Goal: Communication & Community: Answer question/provide support

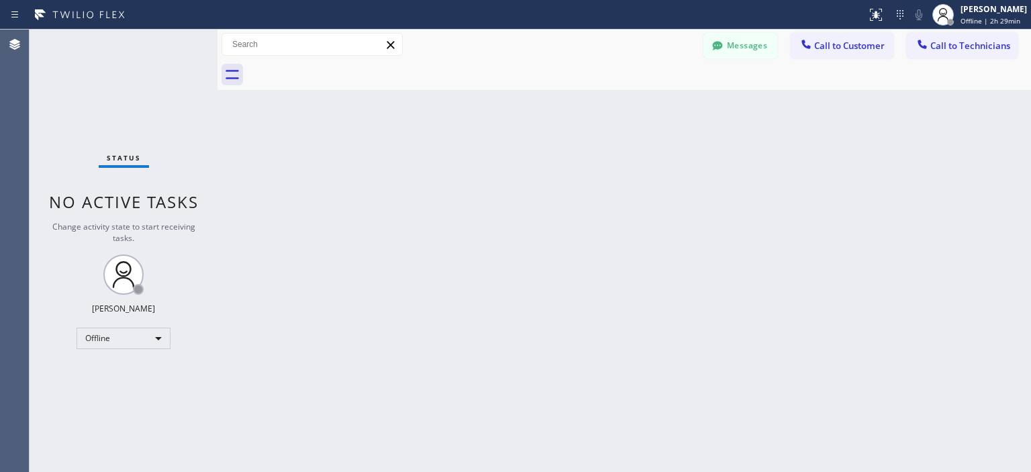
scroll to position [56, 0]
click at [122, 342] on div "Offline" at bounding box center [124, 338] width 94 height 21
click at [134, 379] on li "Available" at bounding box center [122, 372] width 91 height 16
click at [744, 52] on button "Messages" at bounding box center [740, 46] width 74 height 26
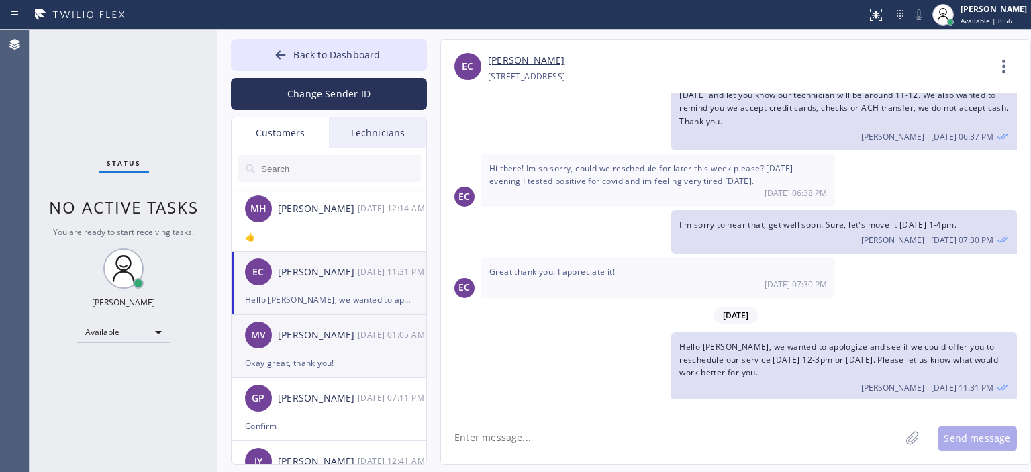
click at [354, 352] on div "MV [PERSON_NAME] [DATE] 01:05 AM" at bounding box center [330, 335] width 196 height 40
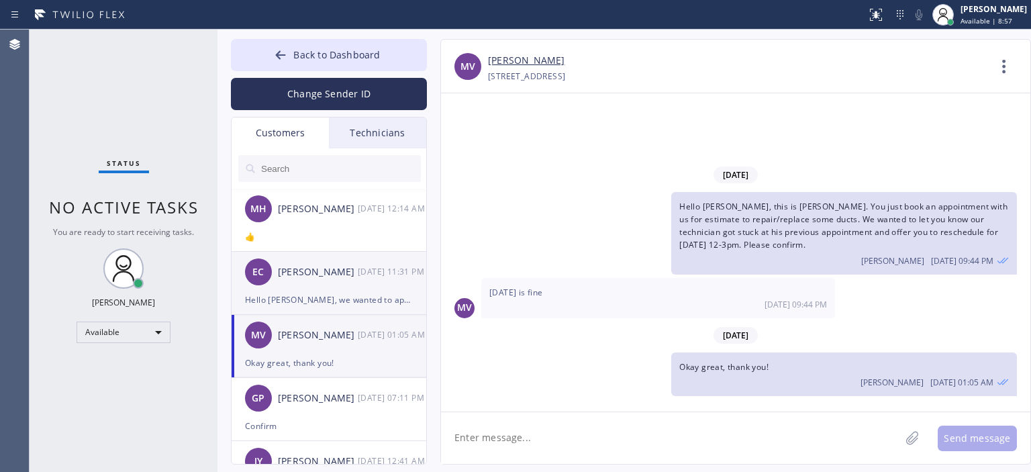
scroll to position [0, 0]
click at [362, 290] on div "EC [PERSON_NAME] [DATE] 11:31 PM" at bounding box center [330, 272] width 196 height 40
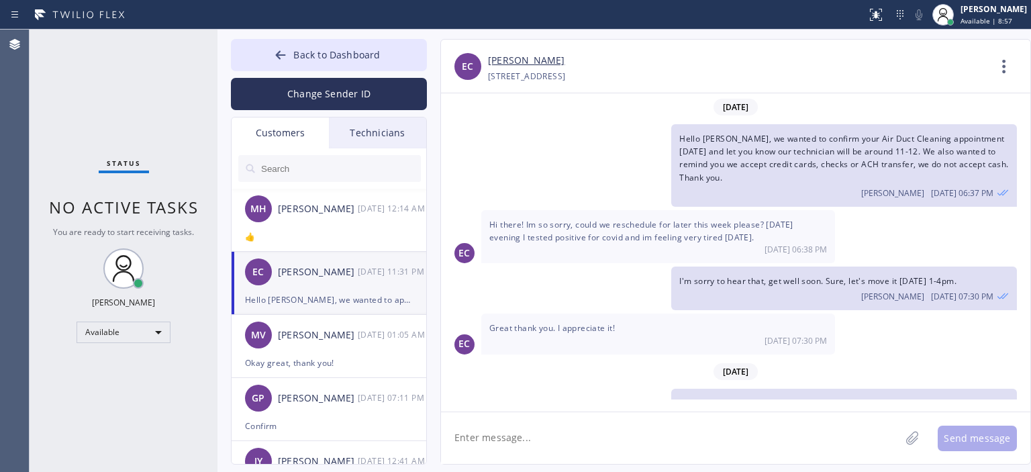
scroll to position [56, 0]
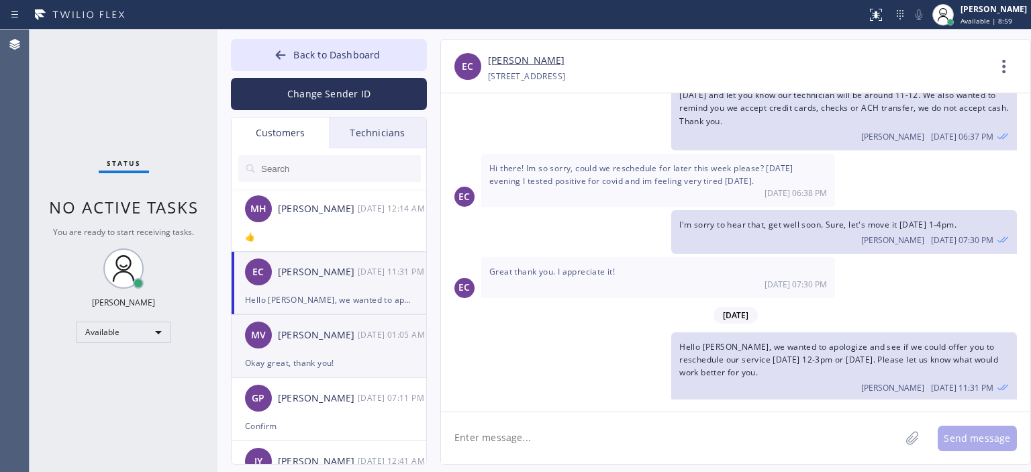
click at [322, 345] on div "MV [PERSON_NAME] [DATE] 01:05 AM" at bounding box center [330, 335] width 196 height 40
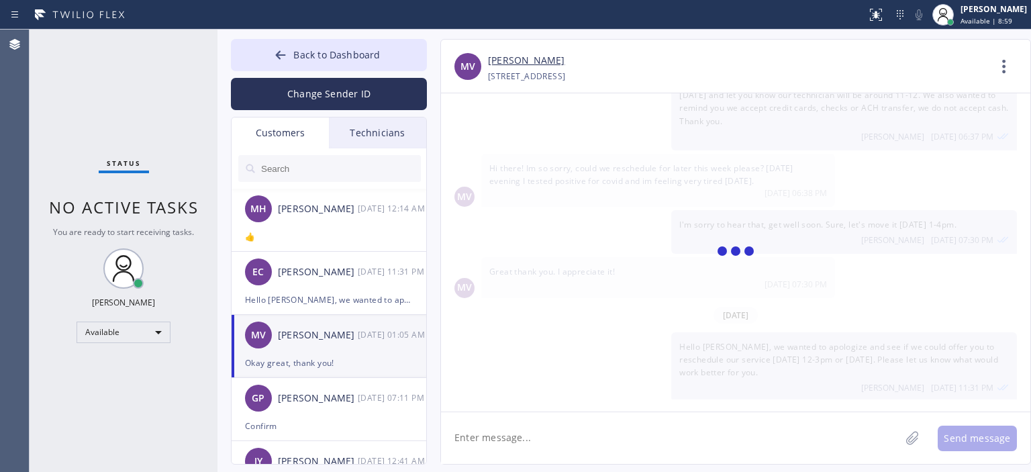
scroll to position [0, 0]
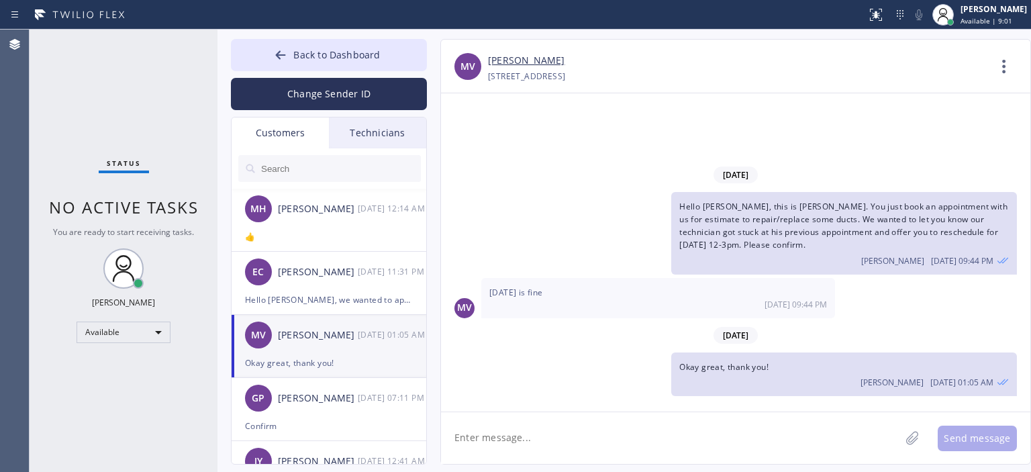
click at [328, 176] on input "text" at bounding box center [340, 168] width 161 height 27
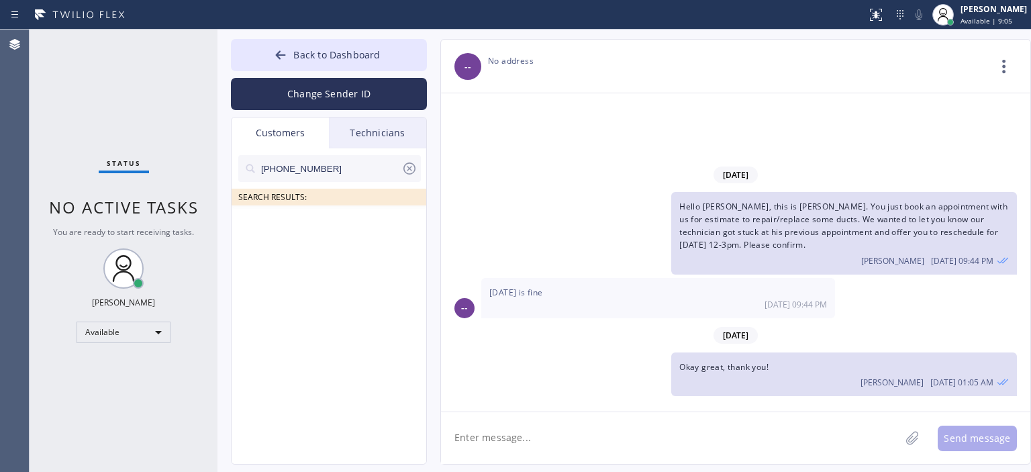
click at [351, 172] on input "[PHONE_NUMBER]" at bounding box center [331, 168] width 142 height 27
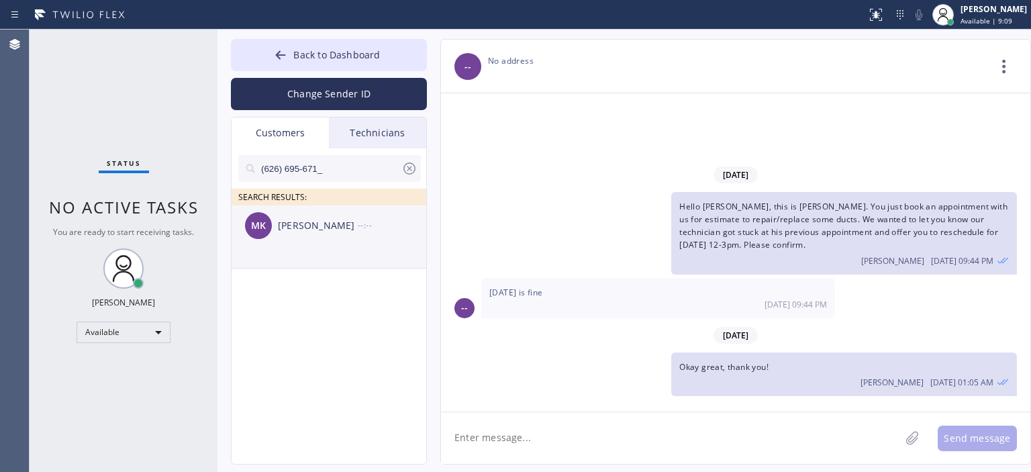
click at [301, 244] on div "MK [PERSON_NAME] --:--" at bounding box center [330, 225] width 196 height 40
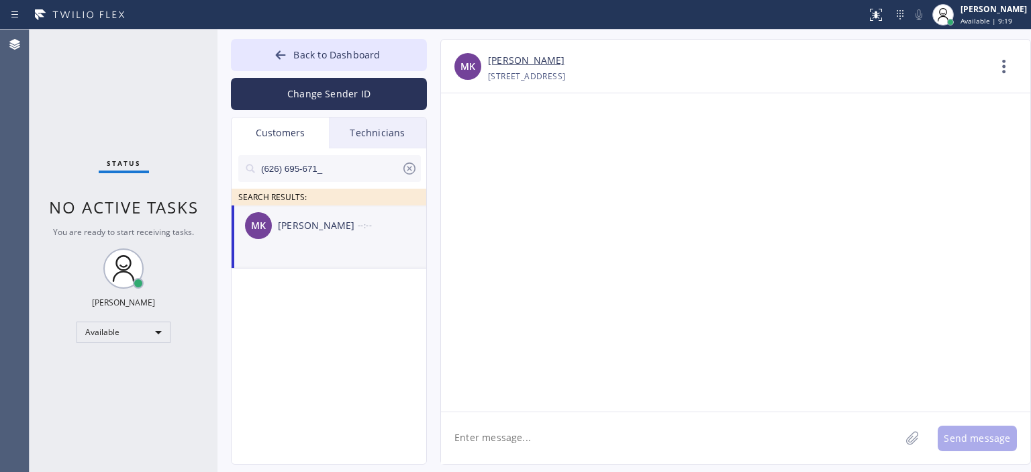
click at [481, 438] on textarea at bounding box center [670, 438] width 459 height 52
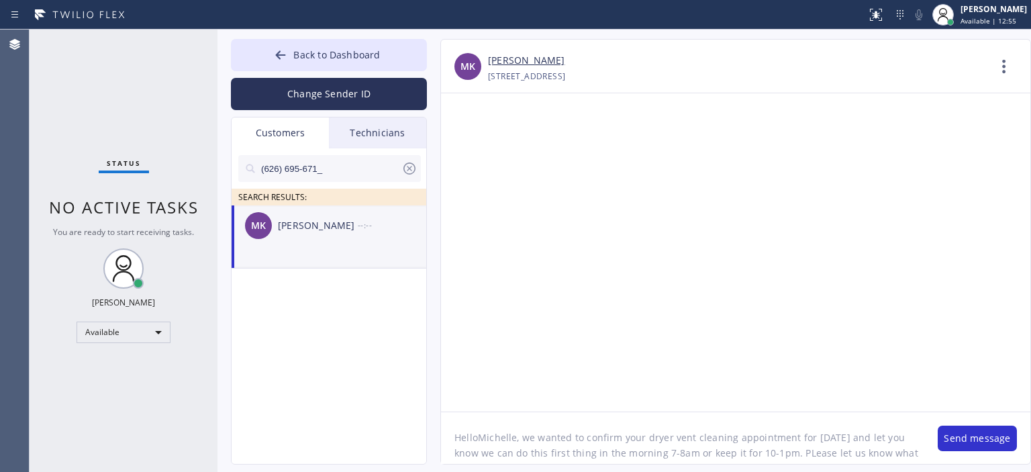
scroll to position [11, 0]
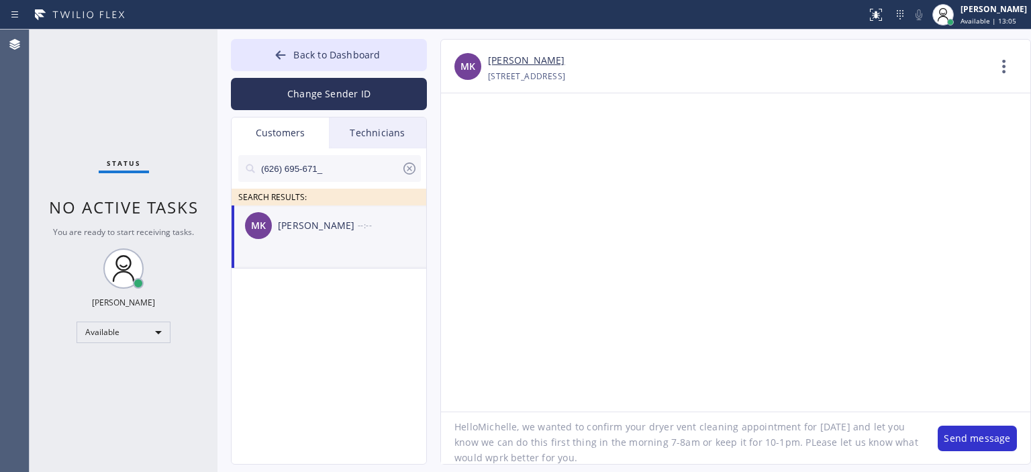
drag, startPoint x: 580, startPoint y: 455, endPoint x: 448, endPoint y: 432, distance: 133.6
click at [448, 432] on textarea "HelloMichelle, we wanted to confirm your dryer vent cleaning appointment for [D…" at bounding box center [682, 438] width 483 height 52
click at [477, 429] on textarea "HelloMichelle, we wanted to confirm your dryer vent cleaning appointment for [D…" at bounding box center [682, 438] width 483 height 52
drag, startPoint x: 455, startPoint y: 428, endPoint x: 589, endPoint y: 464, distance: 139.0
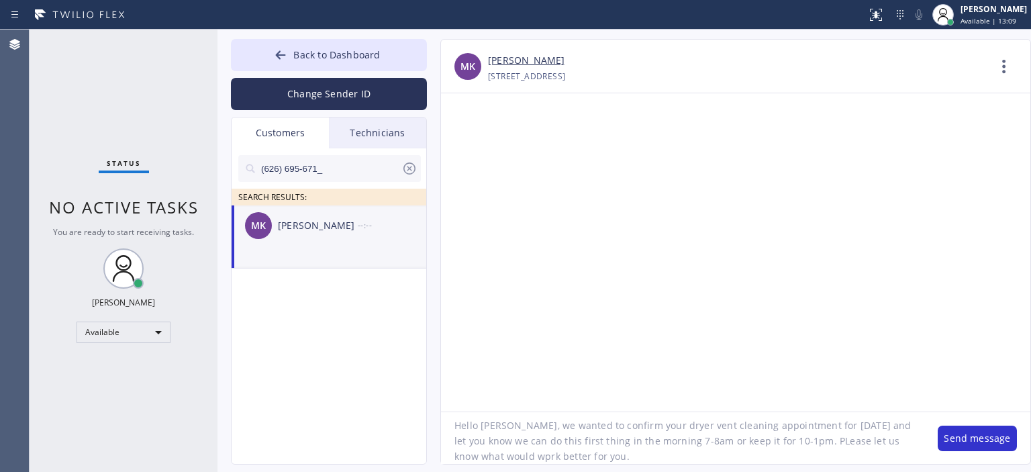
click at [589, 464] on div "Back to Dashboard Change Sender ID Customers Technicians (626) 695-671_ SEARCH …" at bounding box center [623, 251] width 813 height 442
type textarea "Hello [PERSON_NAME], we wanted to confirm your dryer vent cleaning appointment …"
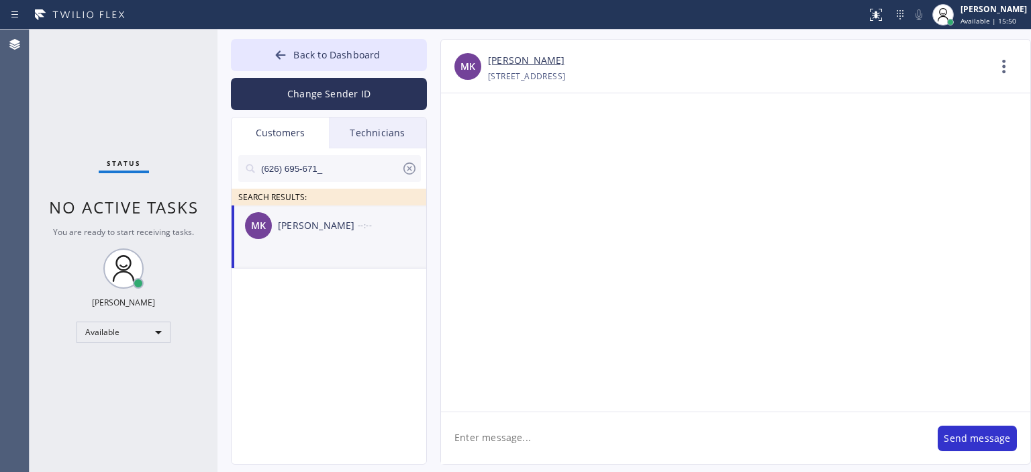
scroll to position [0, 0]
paste textarea "Hello [PERSON_NAME], we wanted to confirm your dryer vent cleaning appointment …"
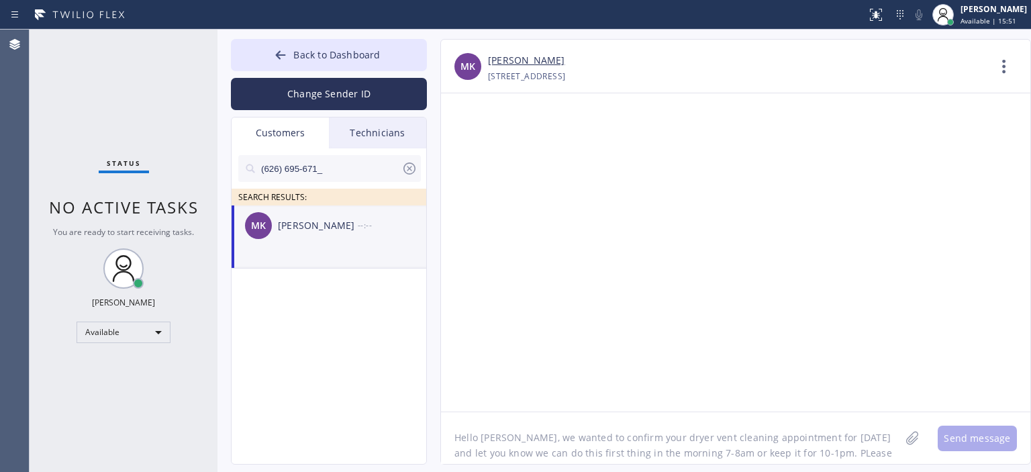
scroll to position [11, 0]
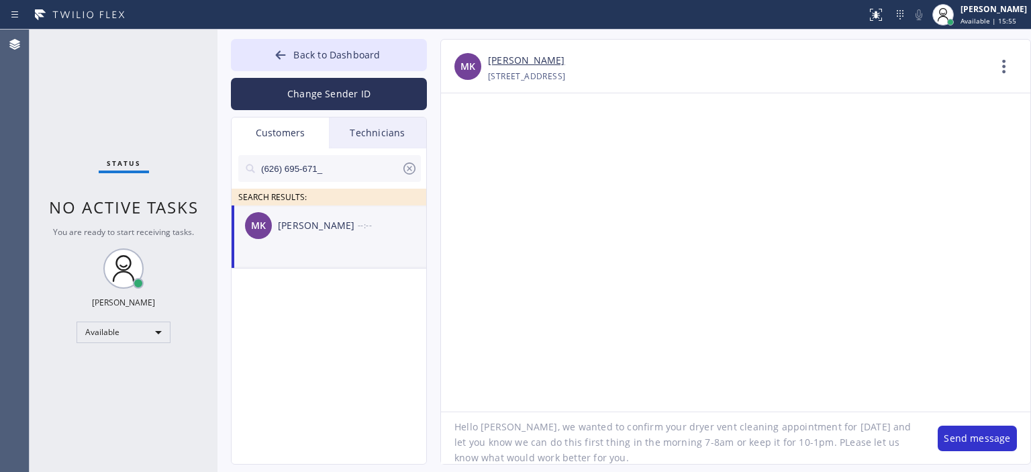
type textarea "Hello [PERSON_NAME], we wanted to confirm your dryer vent cleaning appointment …"
click at [330, 98] on button "Change Sender ID" at bounding box center [329, 94] width 196 height 32
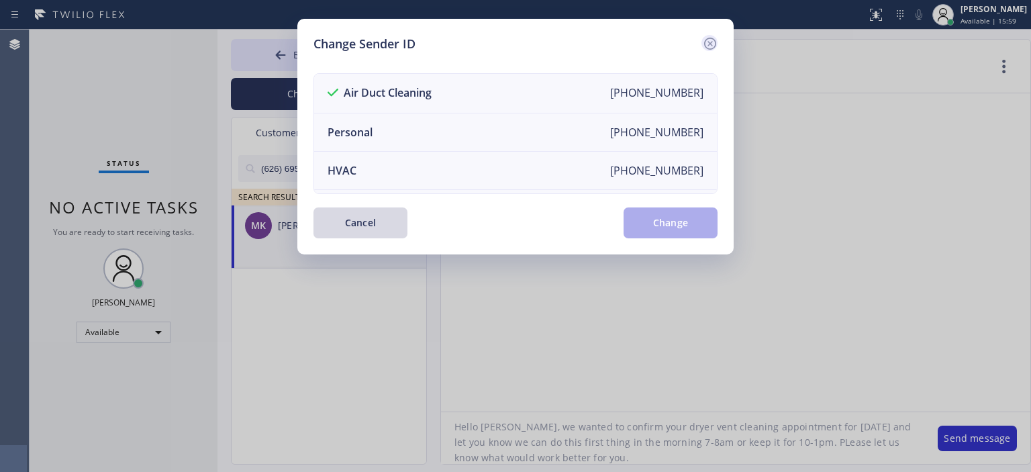
click at [704, 44] on icon at bounding box center [710, 44] width 12 height 12
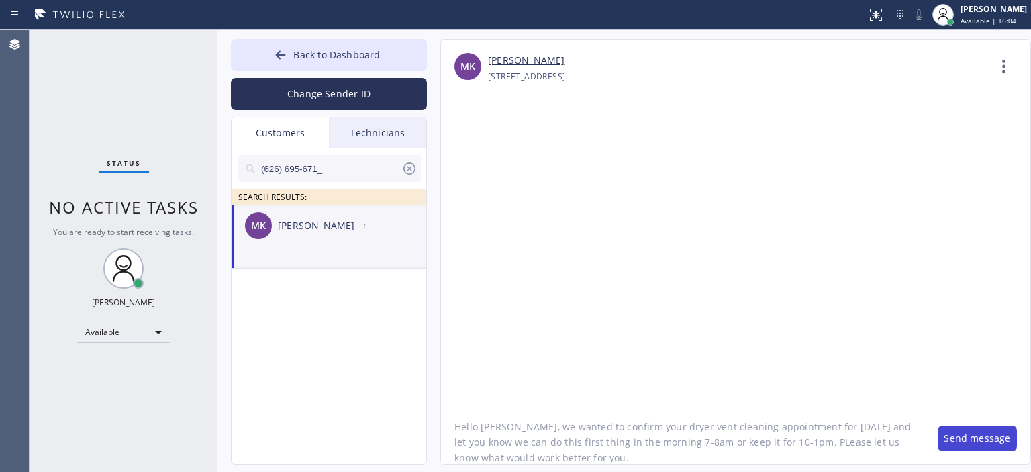
click at [952, 432] on button "Send message" at bounding box center [977, 438] width 79 height 26
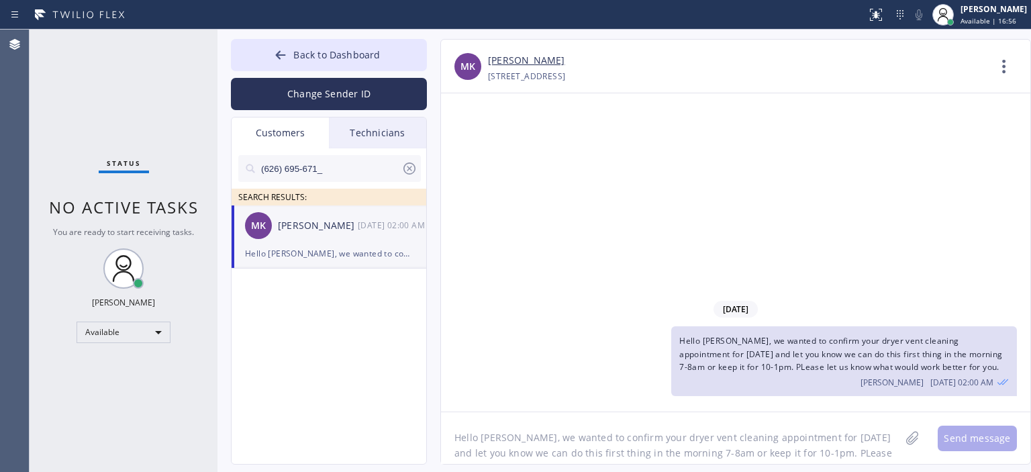
click at [413, 168] on icon at bounding box center [409, 168] width 16 height 16
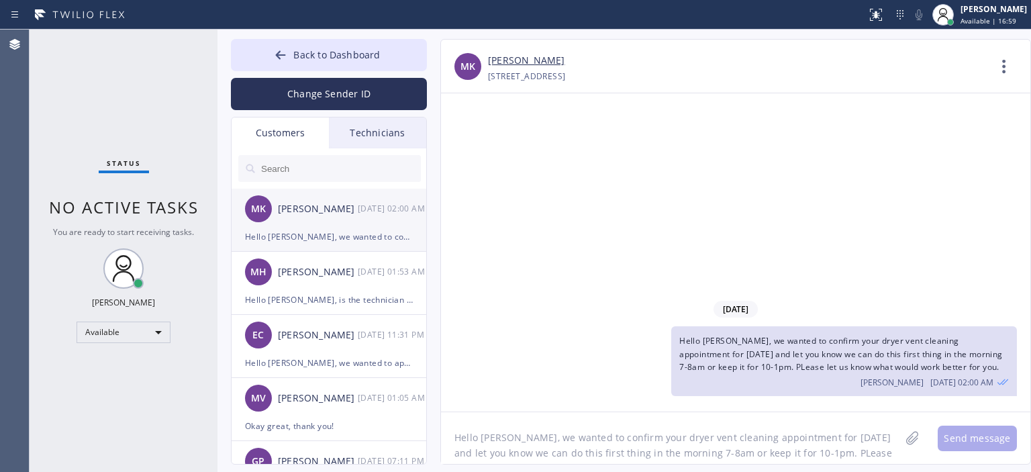
click at [373, 240] on div "Hello [PERSON_NAME], we wanted to confirm your dryer vent cleaning appointment …" at bounding box center [329, 236] width 168 height 15
click at [376, 281] on div "[PERSON_NAME] Hamad [DATE] 01:53 AM" at bounding box center [330, 272] width 196 height 40
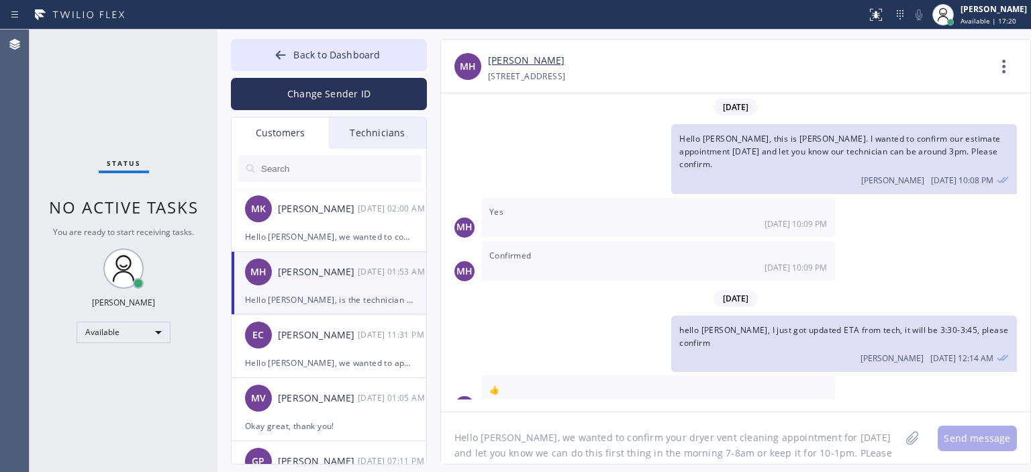
scroll to position [32, 0]
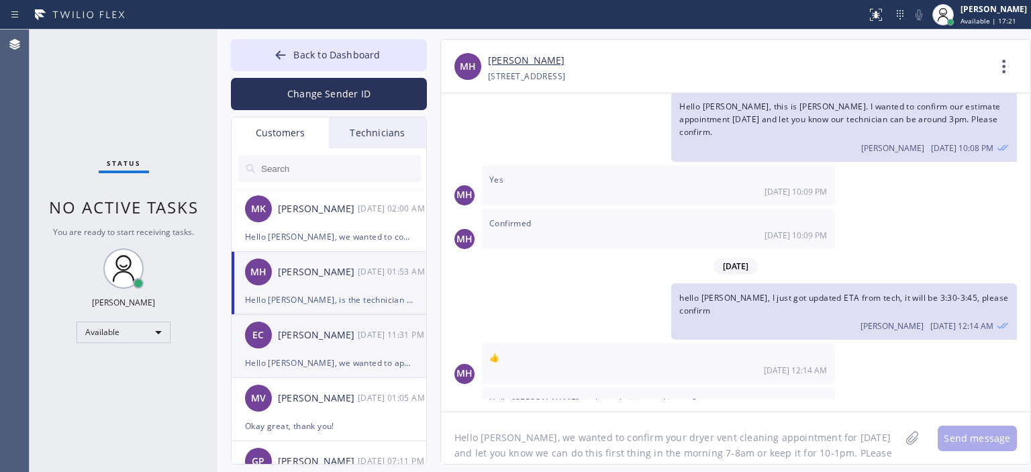
click at [344, 330] on div "[PERSON_NAME]" at bounding box center [318, 335] width 80 height 15
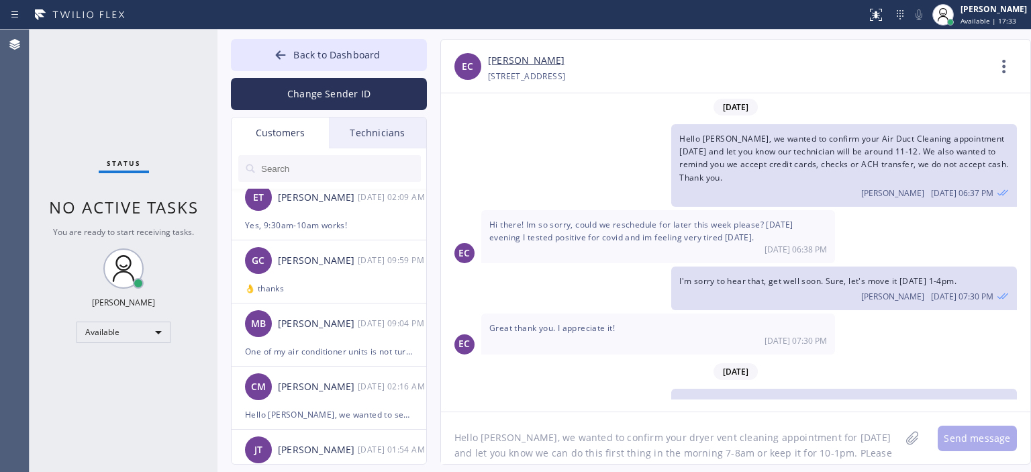
scroll to position [583, 0]
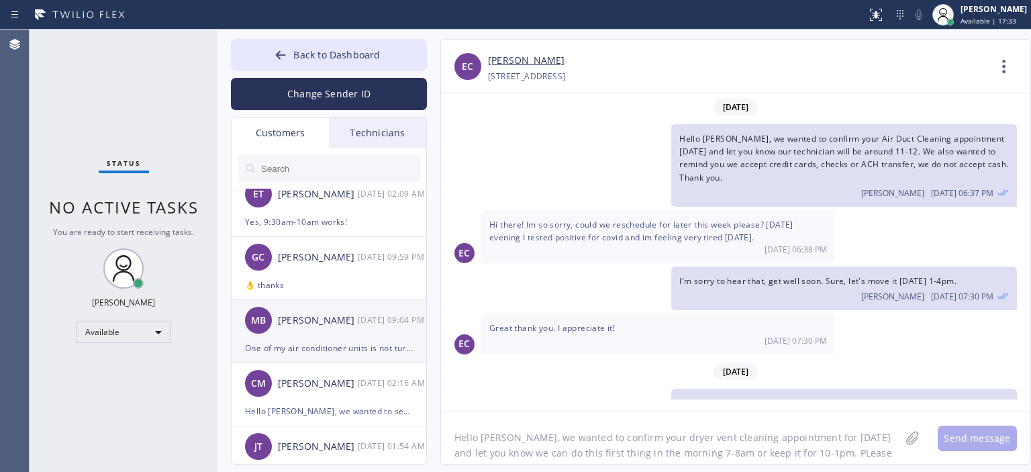
click at [331, 329] on div "MB [PERSON_NAME] [DATE] 09:04 PM" at bounding box center [330, 320] width 196 height 40
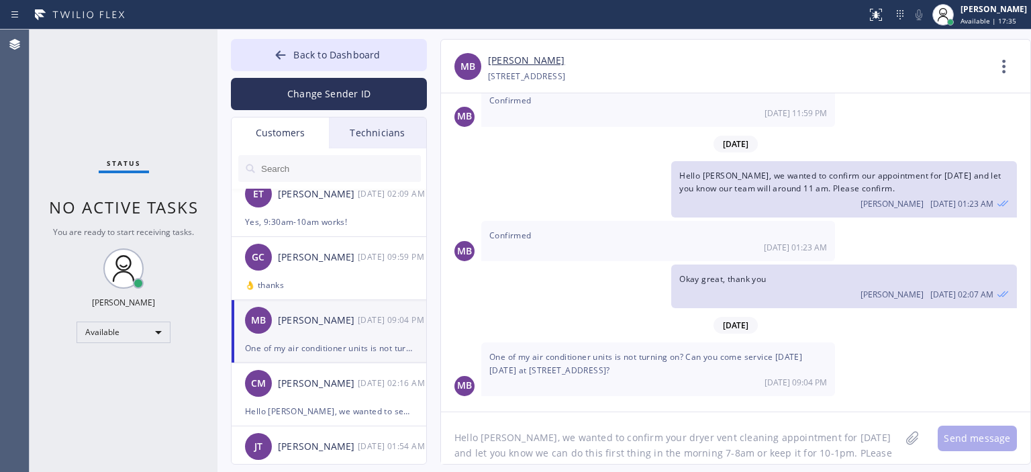
scroll to position [778, 0]
click at [537, 62] on link "[PERSON_NAME]" at bounding box center [526, 60] width 77 height 15
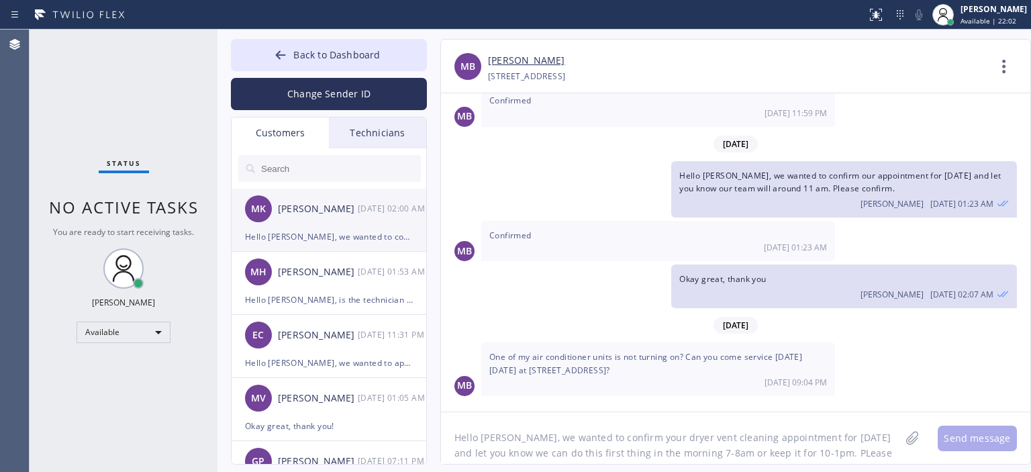
click at [360, 226] on div "MK [PERSON_NAME] [DATE] 02:00 AM" at bounding box center [330, 209] width 196 height 40
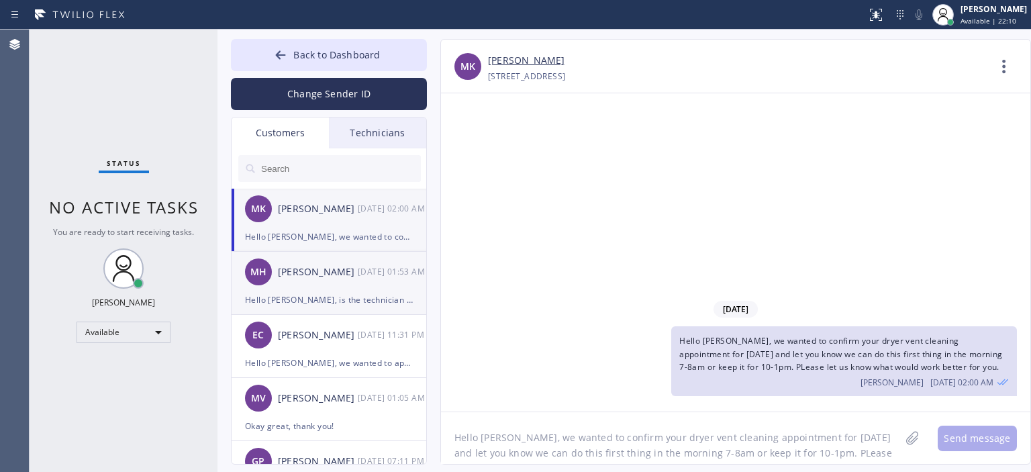
click at [338, 285] on div "[PERSON_NAME] Hamad [DATE] 01:53 AM" at bounding box center [330, 272] width 196 height 40
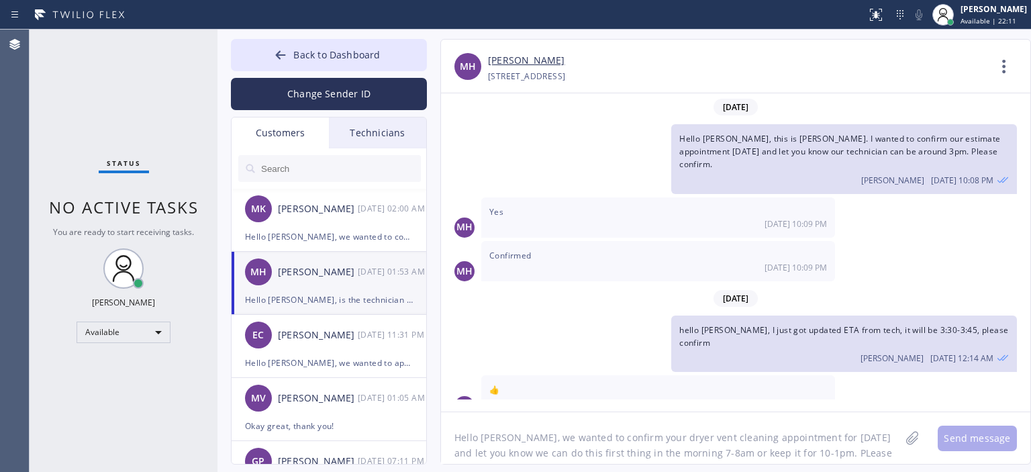
scroll to position [32, 0]
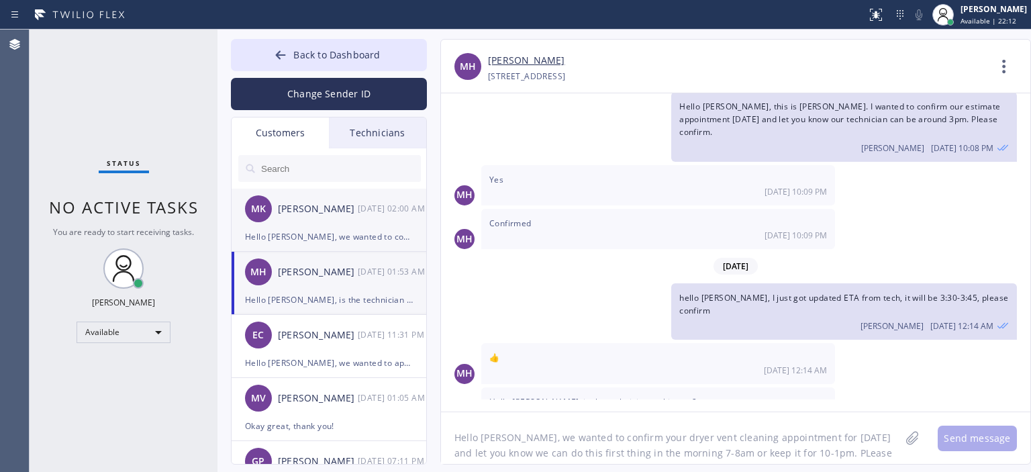
click at [341, 239] on div "Hello [PERSON_NAME], we wanted to confirm your dryer vent cleaning appointment …" at bounding box center [329, 236] width 168 height 15
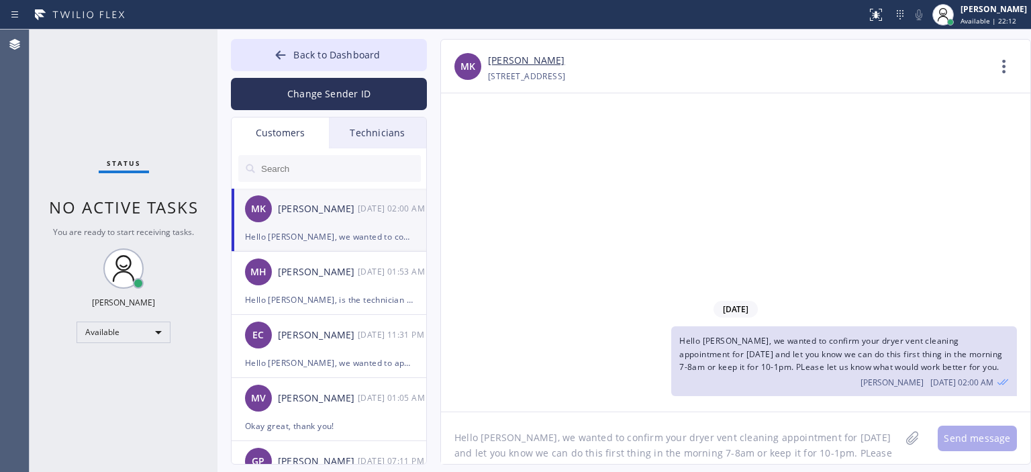
scroll to position [0, 0]
click at [335, 262] on div "[PERSON_NAME] Hamad [DATE] 01:53 AM" at bounding box center [330, 272] width 196 height 40
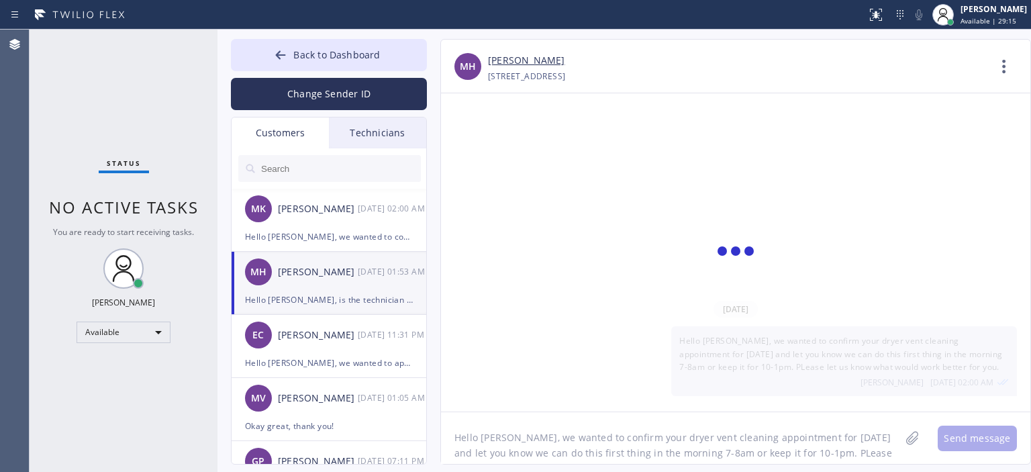
scroll to position [32, 0]
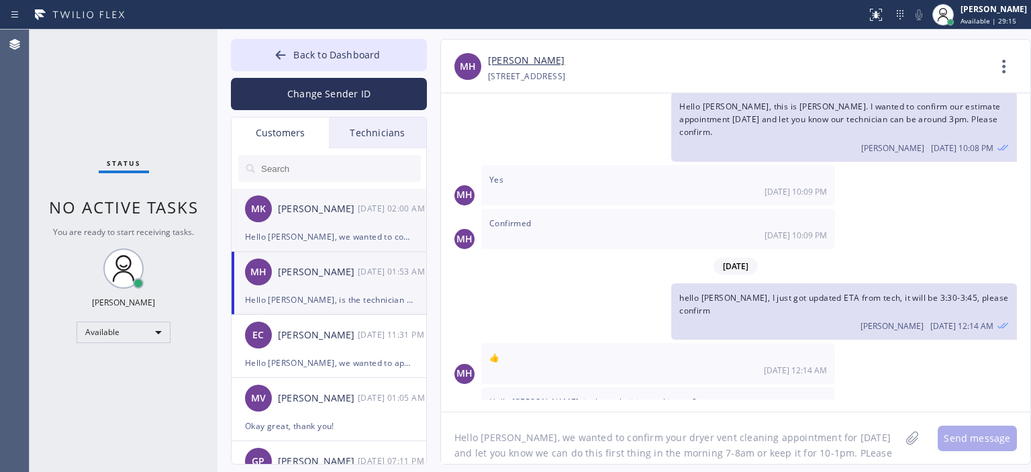
click at [368, 222] on div "MK [PERSON_NAME] [DATE] 02:00 AM" at bounding box center [330, 209] width 196 height 40
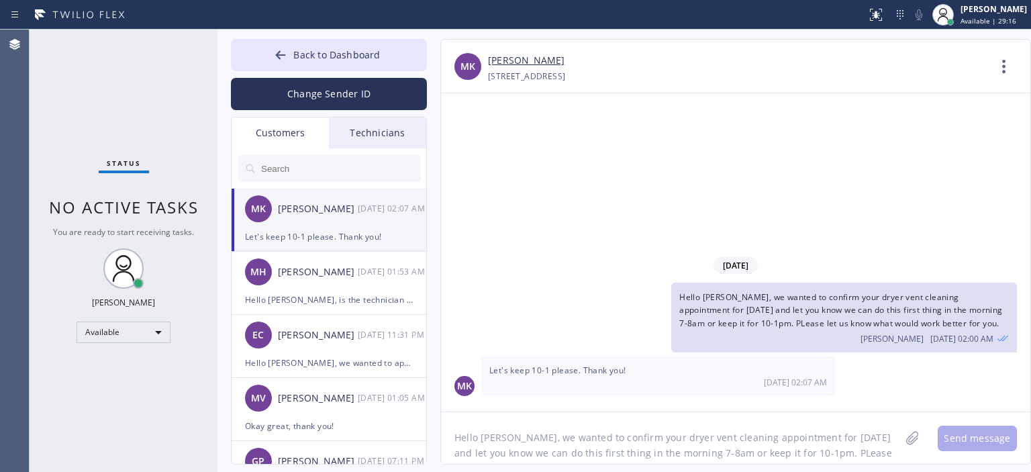
scroll to position [0, 0]
click at [311, 272] on div "[PERSON_NAME]" at bounding box center [318, 271] width 80 height 15
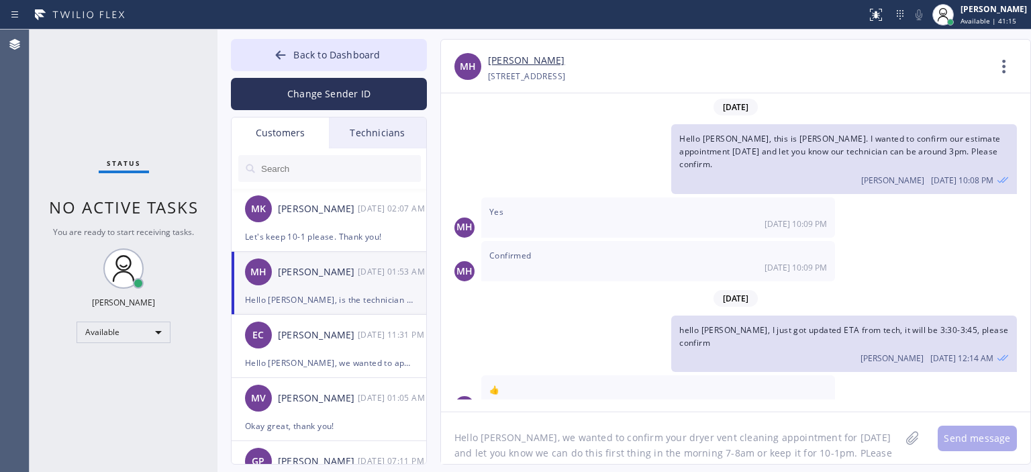
scroll to position [32, 0]
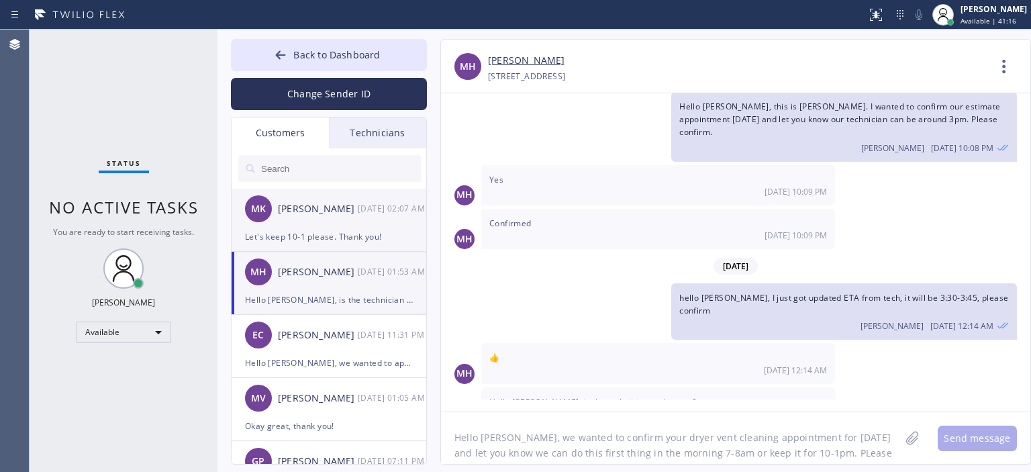
click at [359, 225] on div "MK [PERSON_NAME] [DATE] 02:07 AM" at bounding box center [330, 209] width 196 height 40
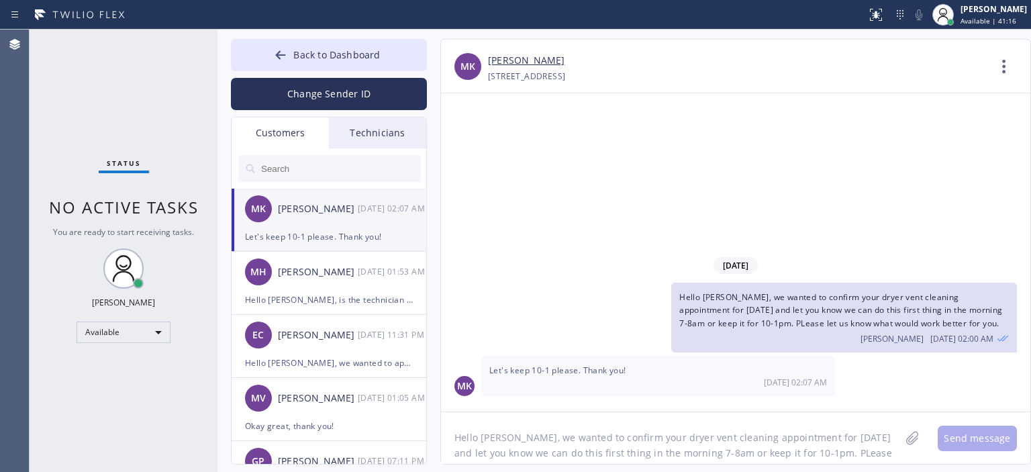
scroll to position [0, 0]
click at [521, 441] on textarea "Hello [PERSON_NAME], we wanted to confirm your dryer vent cleaning appointment …" at bounding box center [670, 438] width 459 height 52
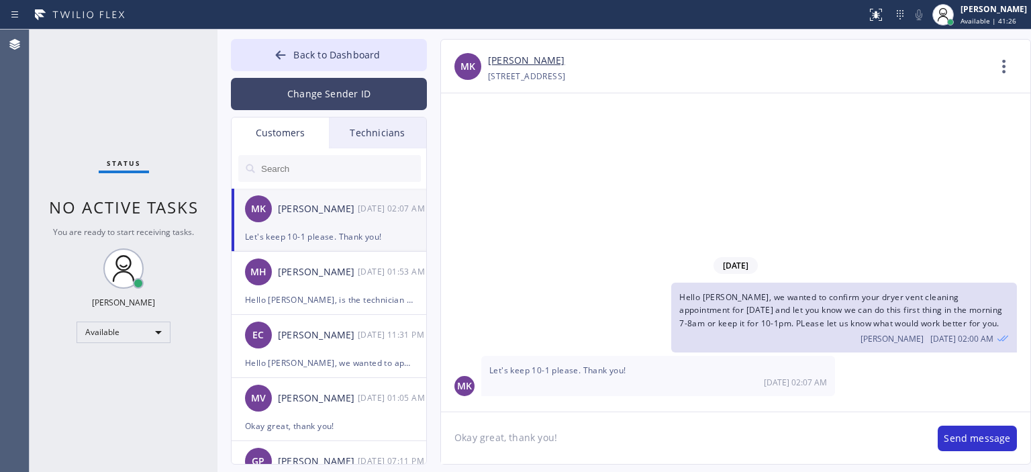
type textarea "Okay great, thank you!"
click at [323, 99] on button "Change Sender ID" at bounding box center [329, 94] width 196 height 32
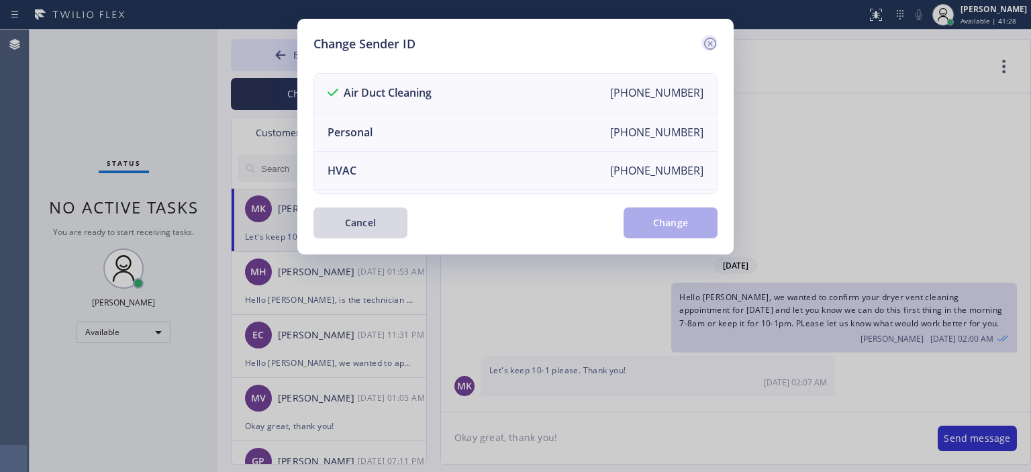
click at [708, 46] on icon at bounding box center [710, 44] width 16 height 16
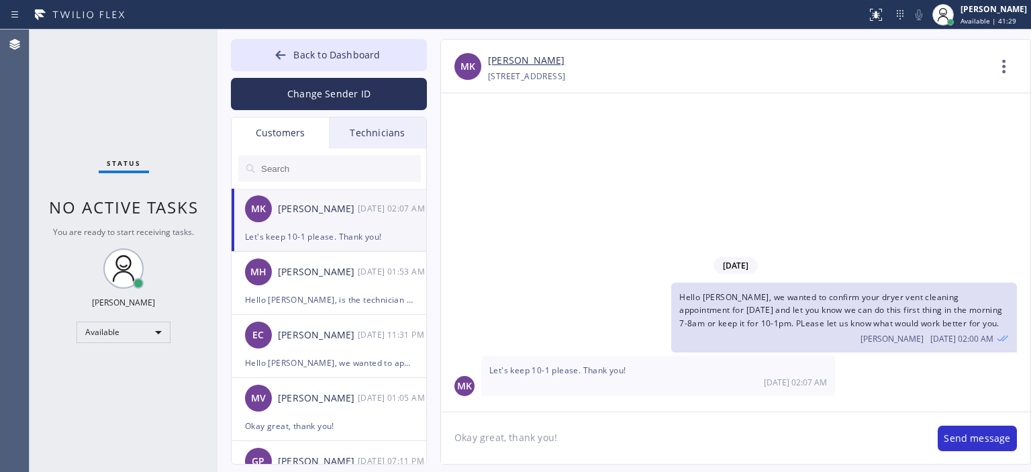
click at [591, 440] on textarea "Okay great, thank you!" at bounding box center [682, 438] width 483 height 52
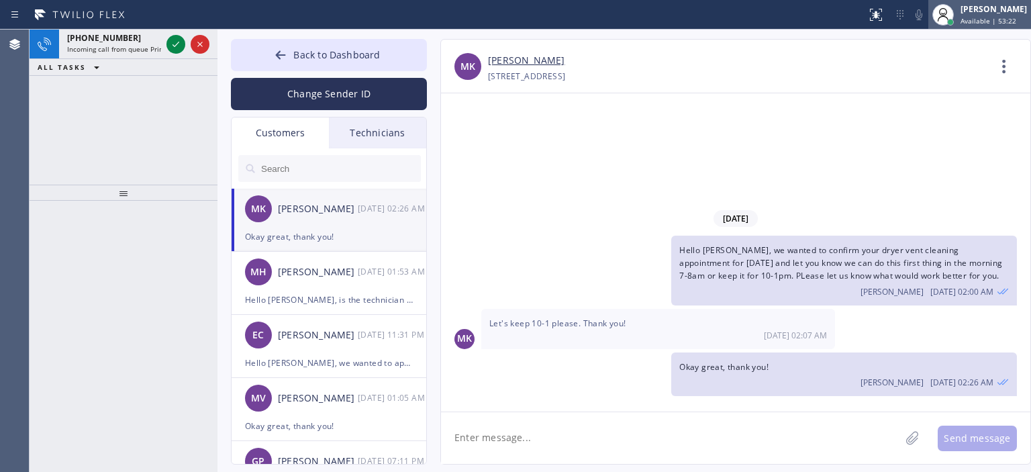
click at [991, 17] on span "Available | 53:22" at bounding box center [988, 20] width 56 height 9
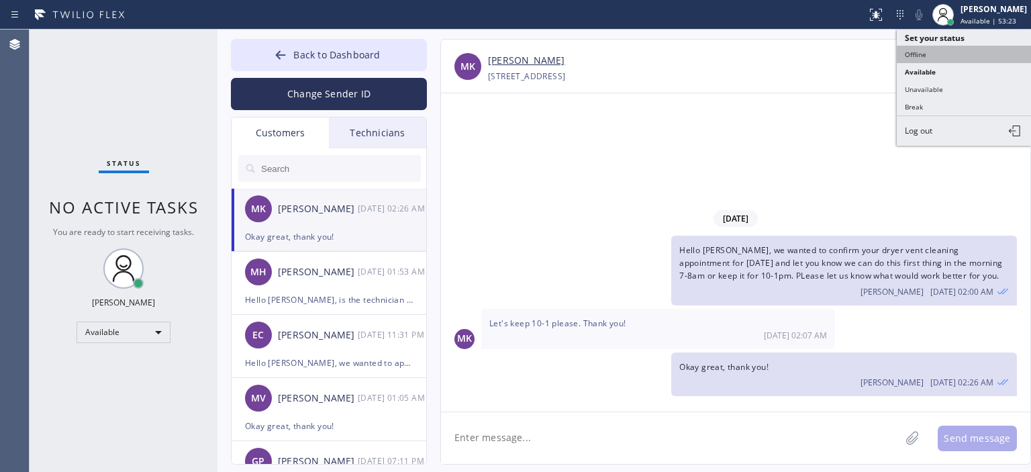
click at [933, 50] on button "Offline" at bounding box center [964, 54] width 134 height 17
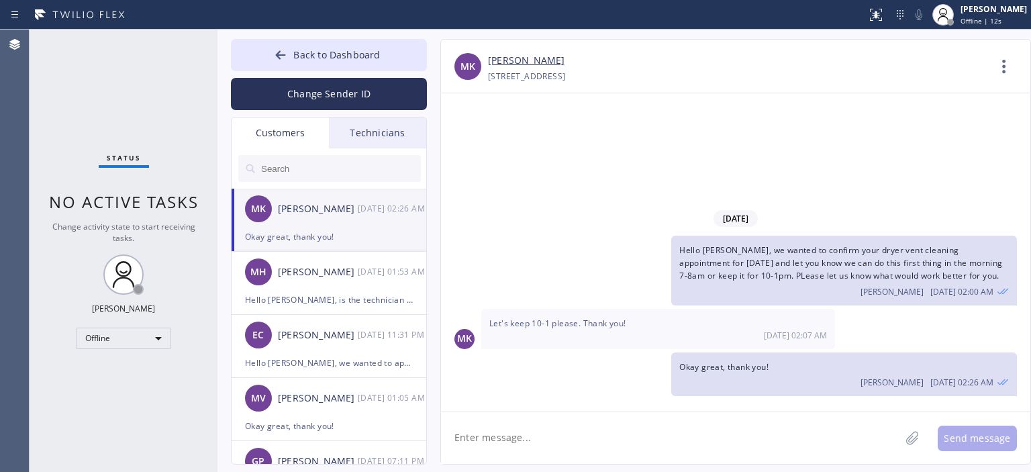
click at [70, 162] on div "Status No active tasks Change activity state to start receiving tasks. [PERSON_…" at bounding box center [124, 251] width 188 height 442
